Goal: Information Seeking & Learning: Learn about a topic

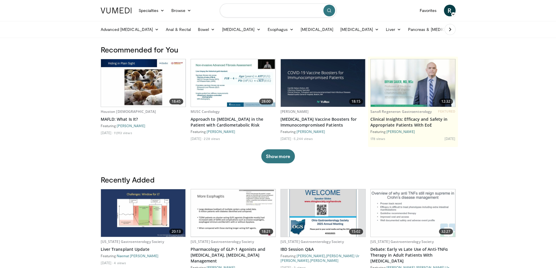
click at [240, 12] on input "Search topics, interventions" at bounding box center [278, 11] width 117 height 14
type input "**********"
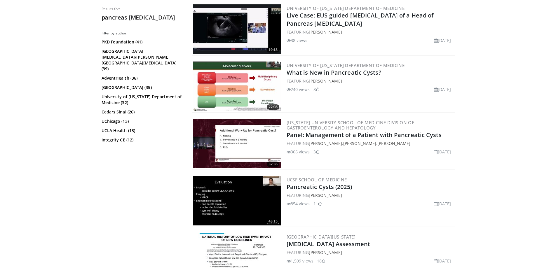
scroll to position [234, 0]
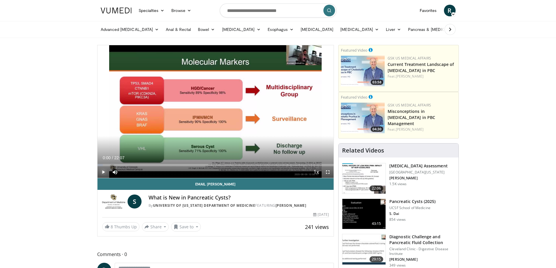
click at [105, 170] on span "Video Player" at bounding box center [104, 172] width 12 height 12
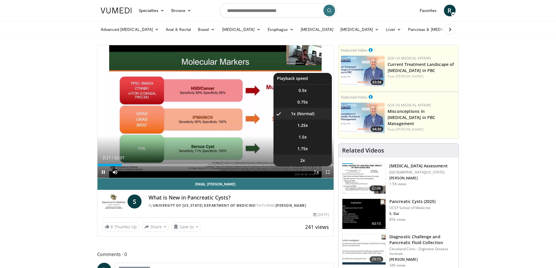
click at [305, 161] on span "2x" at bounding box center [302, 161] width 5 height 6
click at [306, 133] on li "1.5x" at bounding box center [303, 137] width 58 height 12
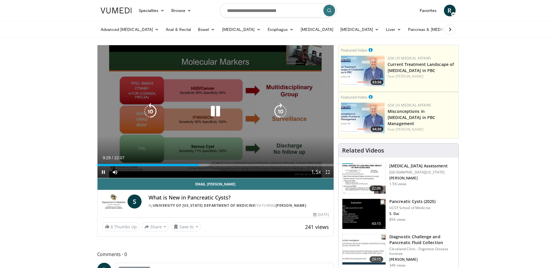
click at [213, 112] on icon "Video Player" at bounding box center [215, 111] width 16 height 16
